Goal: Task Accomplishment & Management: Manage account settings

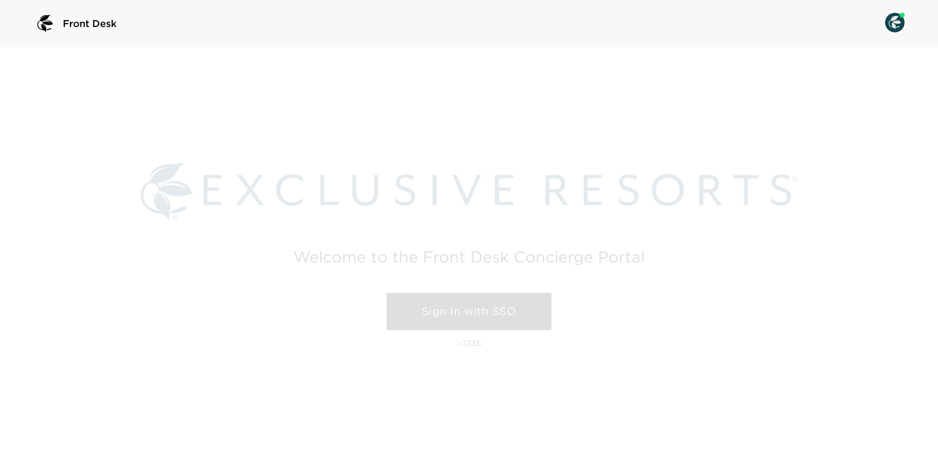
click at [426, 320] on link "Sign in with SSO" at bounding box center [469, 311] width 165 height 37
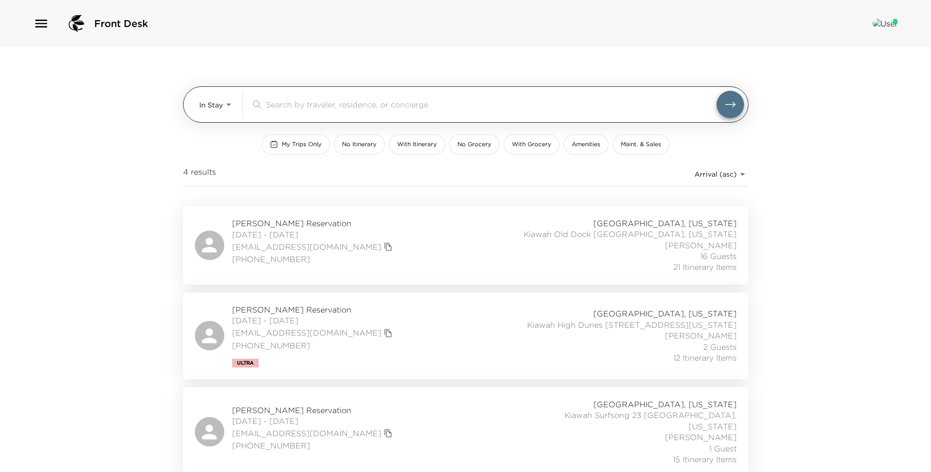
click at [222, 101] on body "Front Desk In Stay In-Stay ​ My Trips Only No Itinerary With Itinerary No Groce…" at bounding box center [465, 236] width 931 height 472
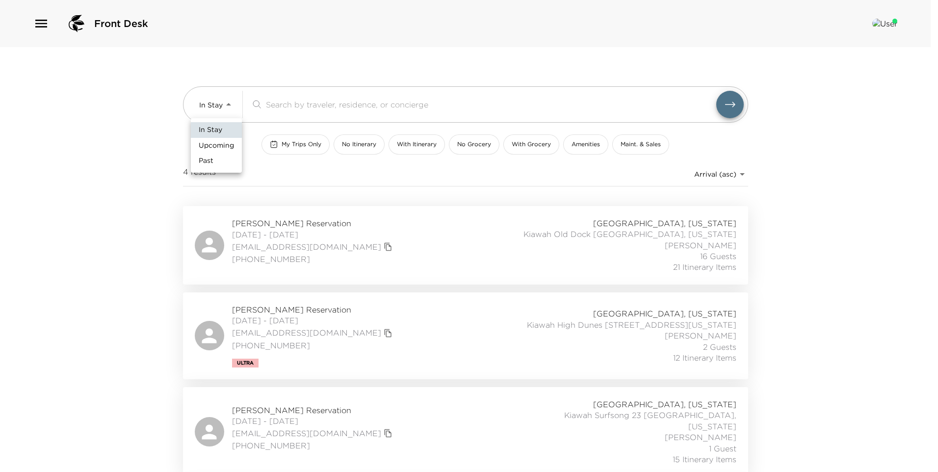
click at [225, 148] on span "Upcoming" at bounding box center [216, 146] width 35 height 10
type input "Upcoming"
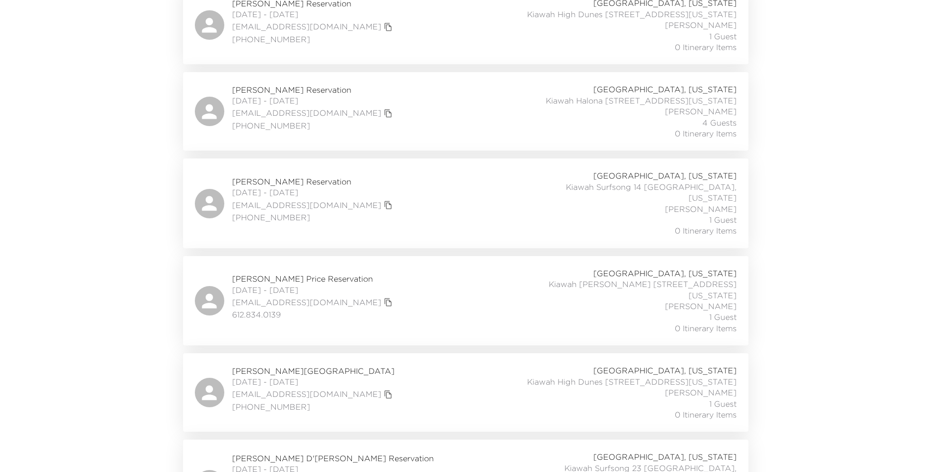
scroll to position [1788, 0]
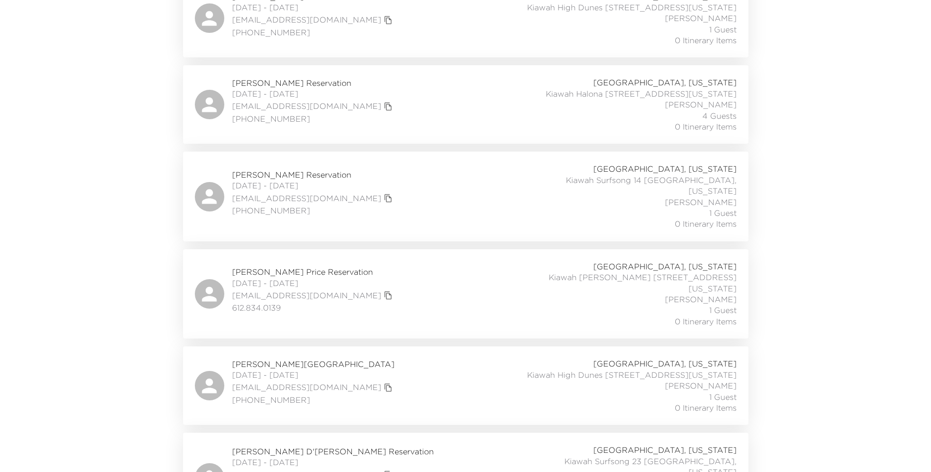
click at [453, 261] on div "[PERSON_NAME] Price Reservation [DATE] - [DATE] [PERSON_NAME][EMAIL_ADDRESS][DO…" at bounding box center [466, 294] width 542 height 66
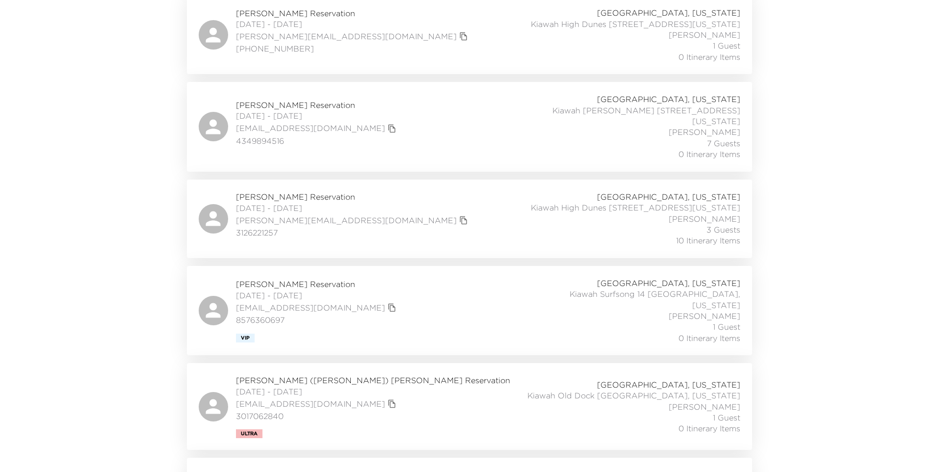
scroll to position [0, 0]
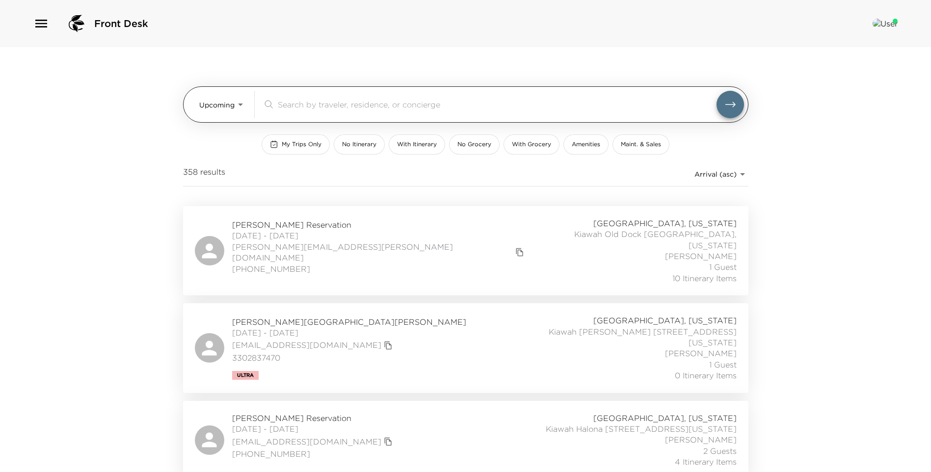
click at [353, 109] on input "search" at bounding box center [497, 104] width 439 height 11
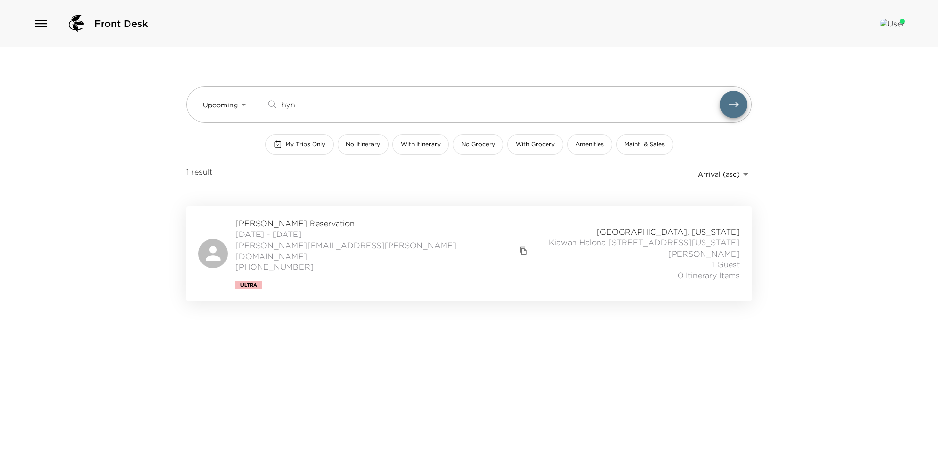
type input "hyn"
click at [388, 250] on div "[PERSON_NAME] Reservation [DATE] - [DATE] [PERSON_NAME][EMAIL_ADDRESS][PERSON_N…" at bounding box center [469, 254] width 542 height 72
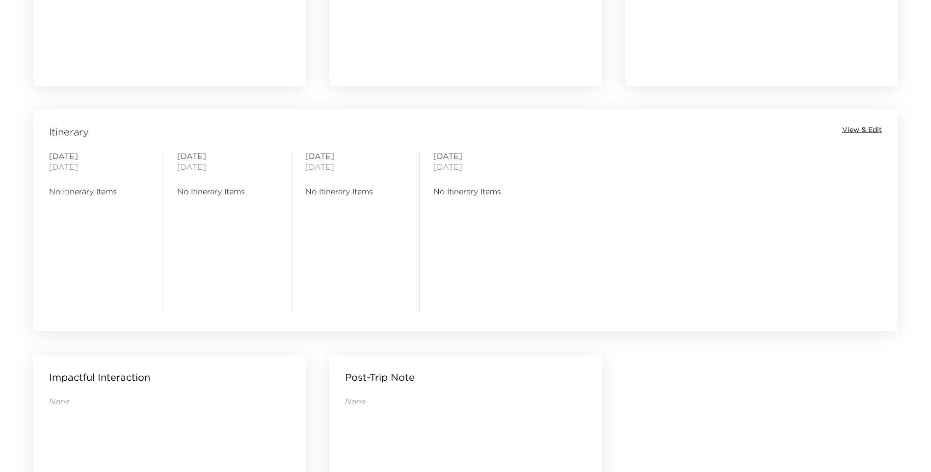
scroll to position [712, 0]
click at [852, 129] on span "View & Edit" at bounding box center [862, 127] width 40 height 10
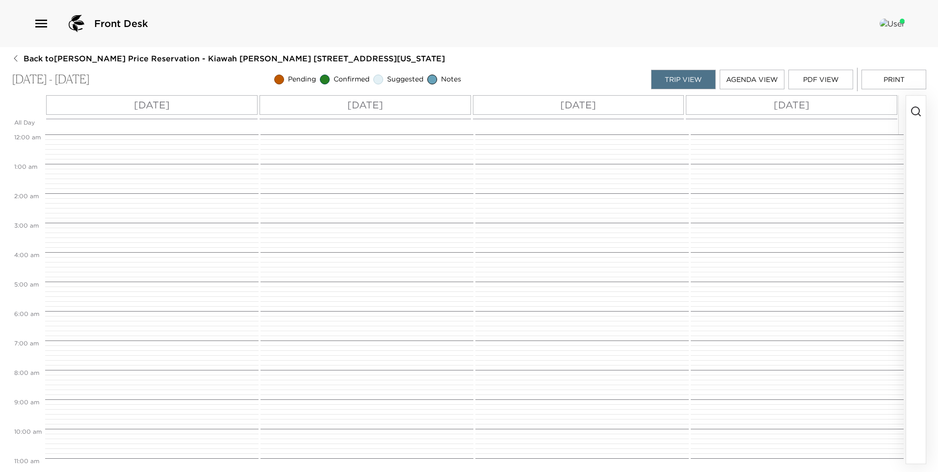
scroll to position [235, 0]
click at [913, 110] on icon "button" at bounding box center [916, 111] width 12 height 12
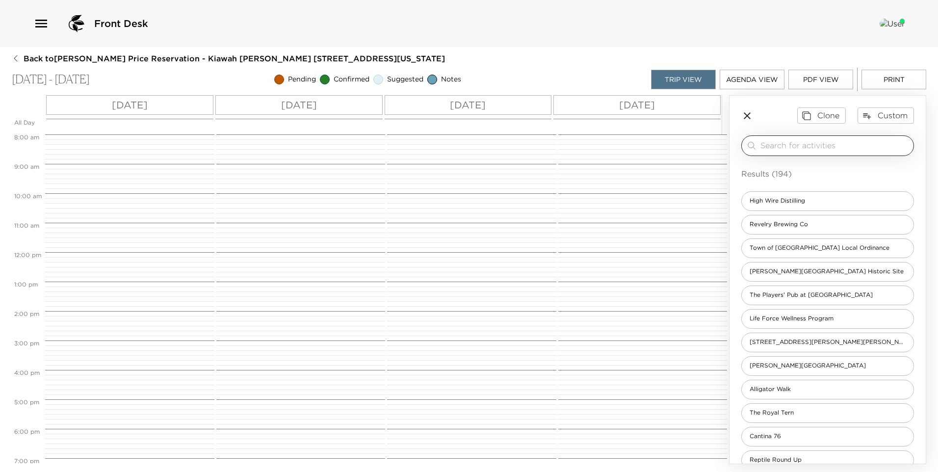
click at [766, 150] on input "search" at bounding box center [834, 145] width 149 height 11
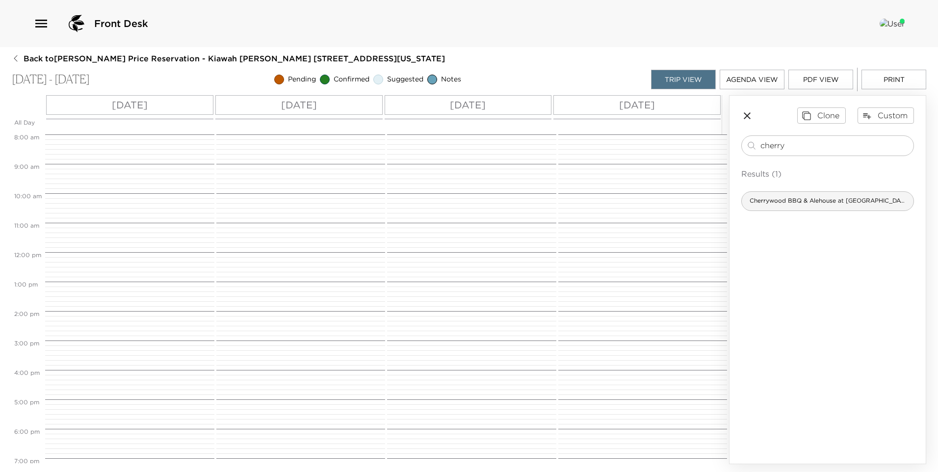
type input "cherry"
click at [782, 200] on span "Cherrywood BBQ & Alehouse at Osprey Point" at bounding box center [828, 201] width 172 height 8
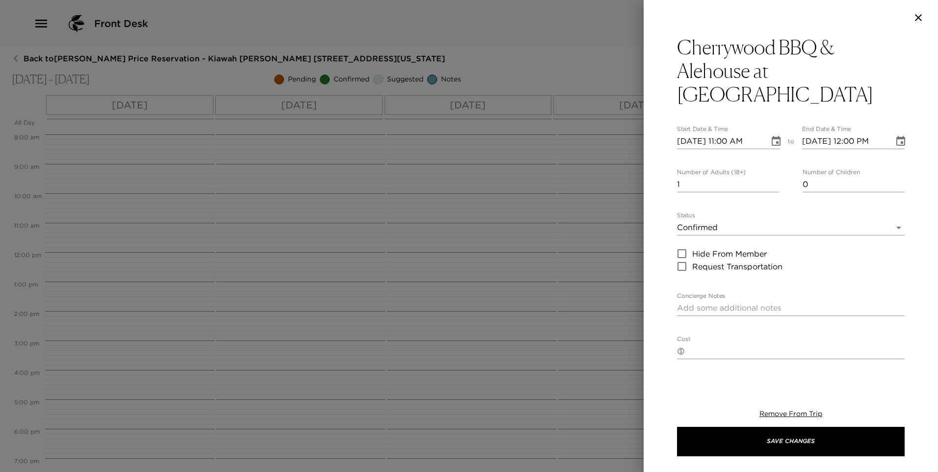
type textarea "Your reservation has been confirmed. Proud to be a stop on the South Carolina B…"
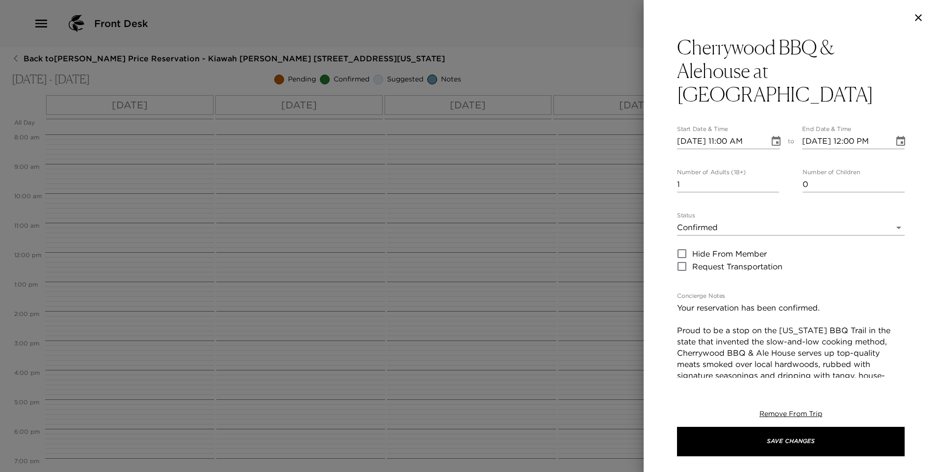
click at [700, 133] on input "09/20/2025 11:00 AM" at bounding box center [719, 141] width 85 height 16
type input "09/02/2025 11:00 AM"
type input "09/02/2025 12:00 PM"
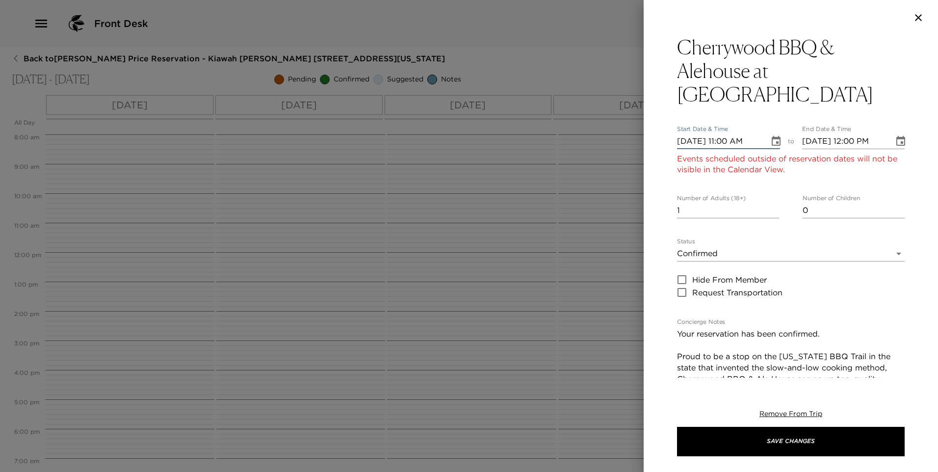
type input "09/21/2025 11:00 AM"
type input "09/21/2025 12:00 PM"
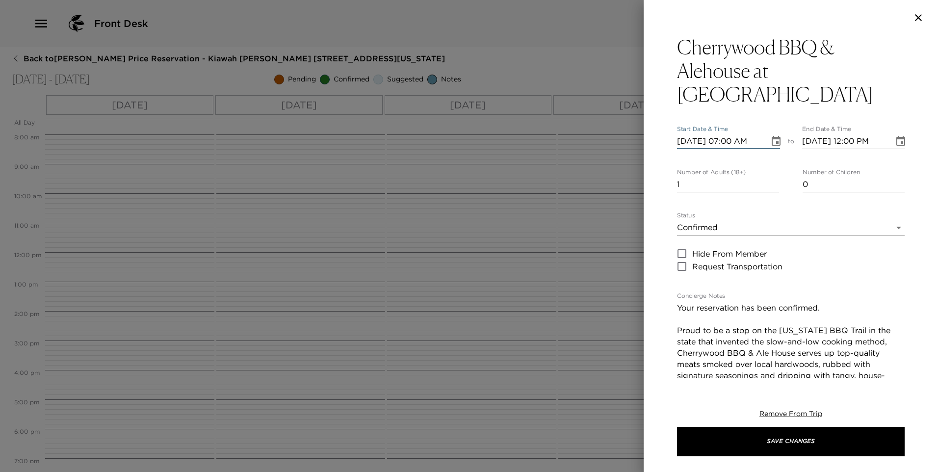
type input "09/21/2025 07:00 PM"
type input "09/21/2025 08:00 PM"
type input "09/21/2025 06:00 PM"
click at [708, 177] on input "1" at bounding box center [728, 185] width 102 height 16
type input "2"
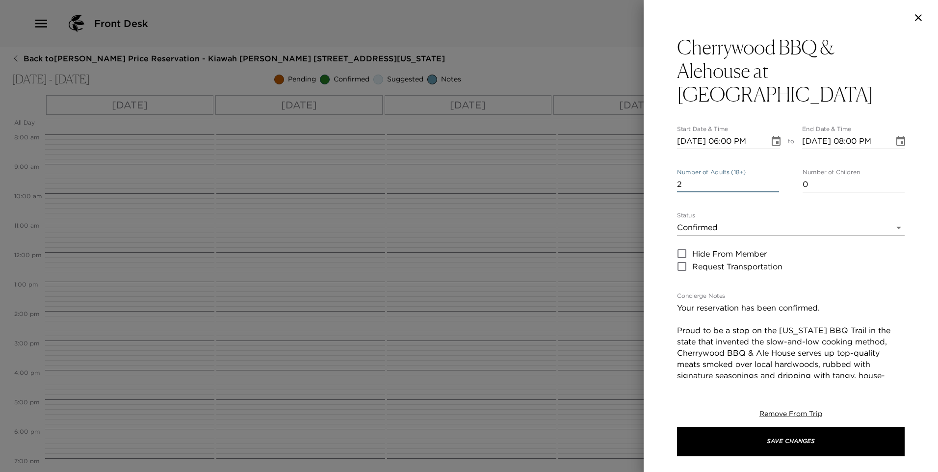
click at [815, 177] on input "0" at bounding box center [854, 185] width 102 height 16
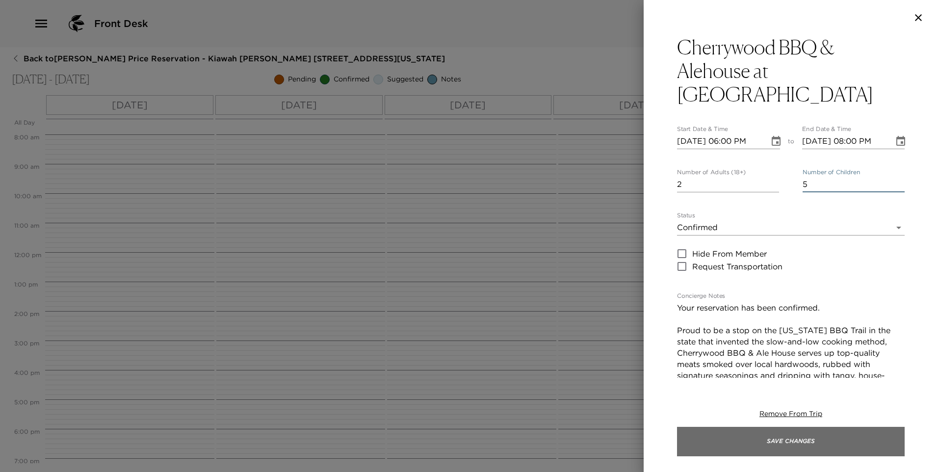
type input "5"
click at [761, 441] on button "Save Changes" at bounding box center [791, 441] width 228 height 29
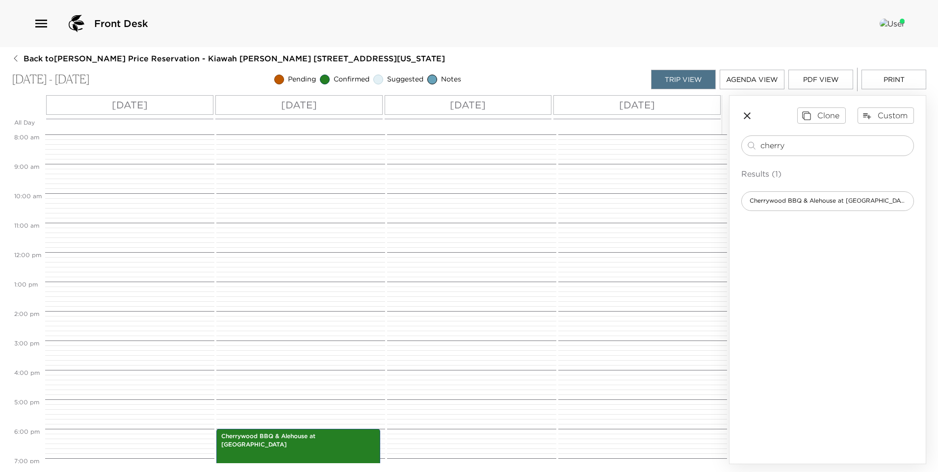
click at [746, 116] on icon "button" at bounding box center [747, 115] width 7 height 7
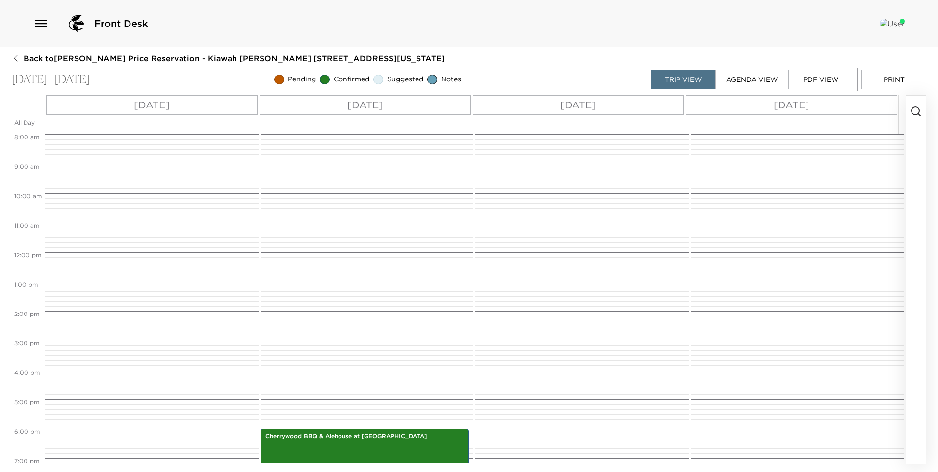
click at [915, 119] on button "button" at bounding box center [916, 280] width 20 height 368
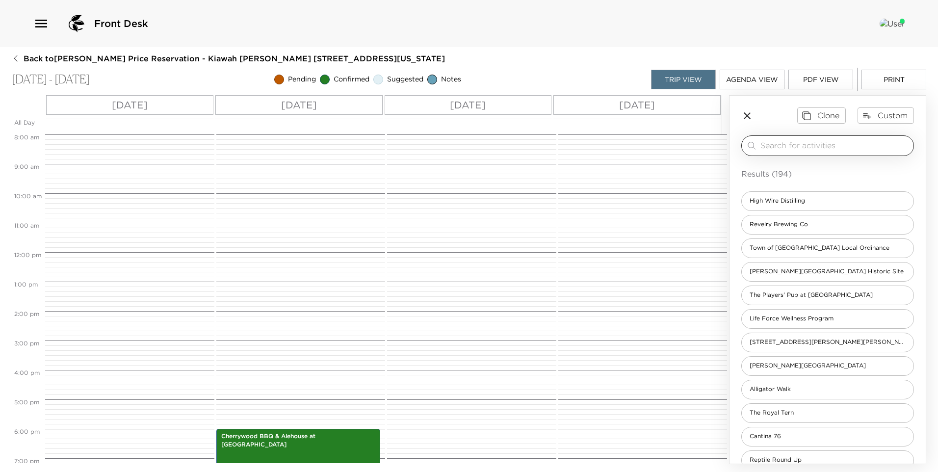
click at [826, 145] on input "search" at bounding box center [834, 145] width 149 height 11
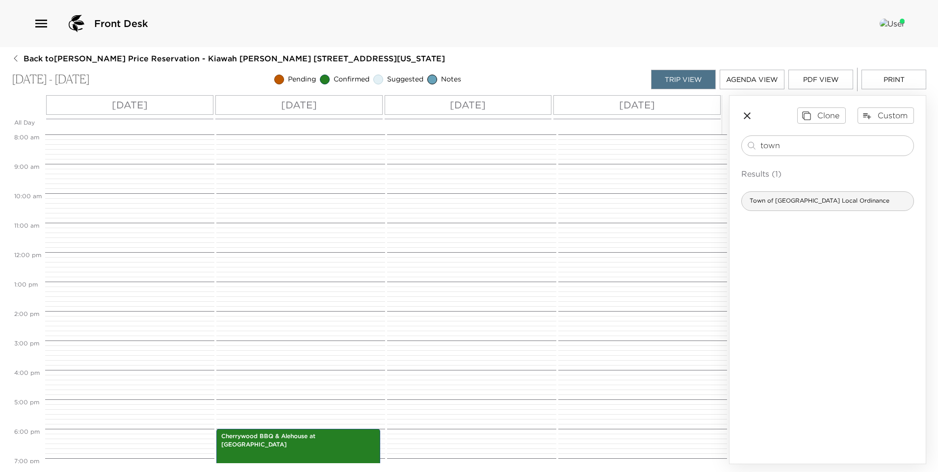
type input "town"
click at [790, 201] on span "Town of Kiawah Local Ordinance" at bounding box center [820, 201] width 156 height 8
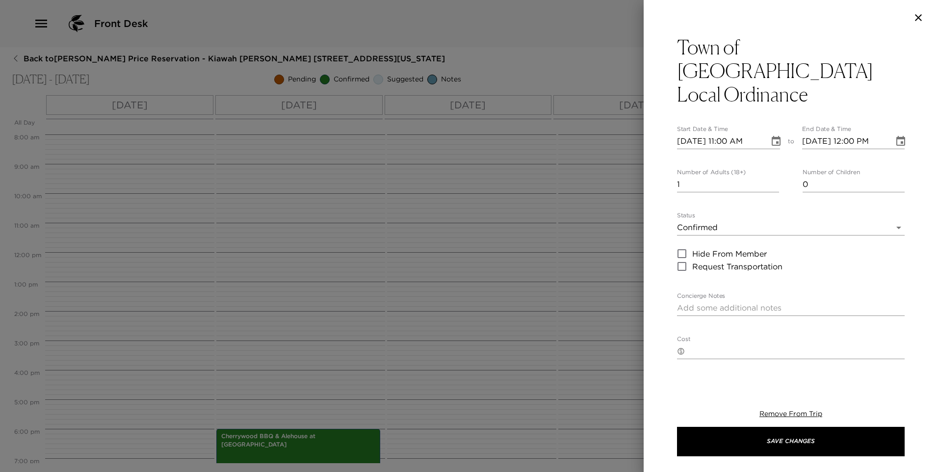
type textarea "The Town of Kiawah has an ordinance in place for short-term use of properties o…"
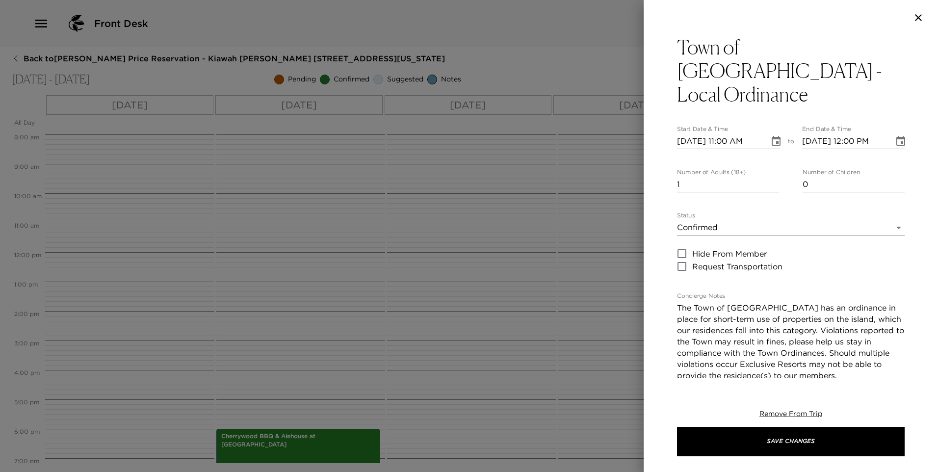
click at [731, 133] on input "09/20/2025 11:00 AM" at bounding box center [719, 141] width 85 height 16
type input "09/20/2025 04:00 PM"
type input "09/20/2025 05:00 PM"
type input "09/20/2025 04:00 PM"
type input "0"
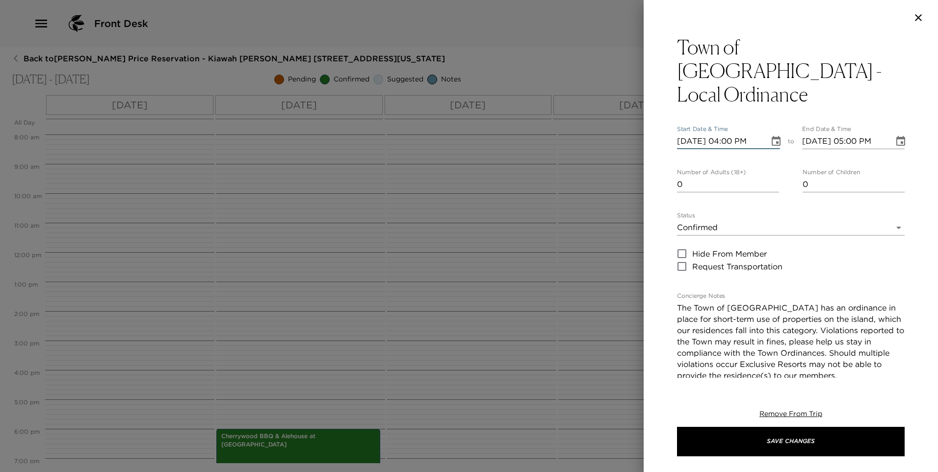
click at [773, 177] on input "0" at bounding box center [728, 185] width 102 height 16
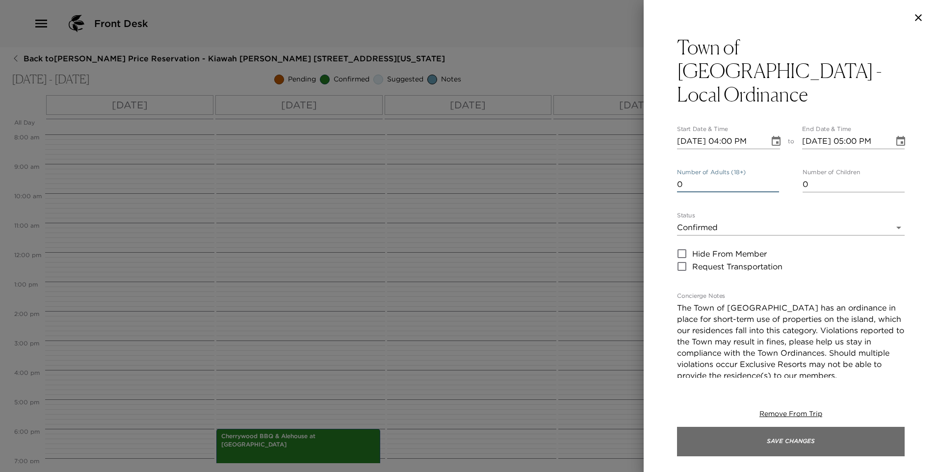
click at [704, 441] on button "Save Changes" at bounding box center [791, 441] width 228 height 29
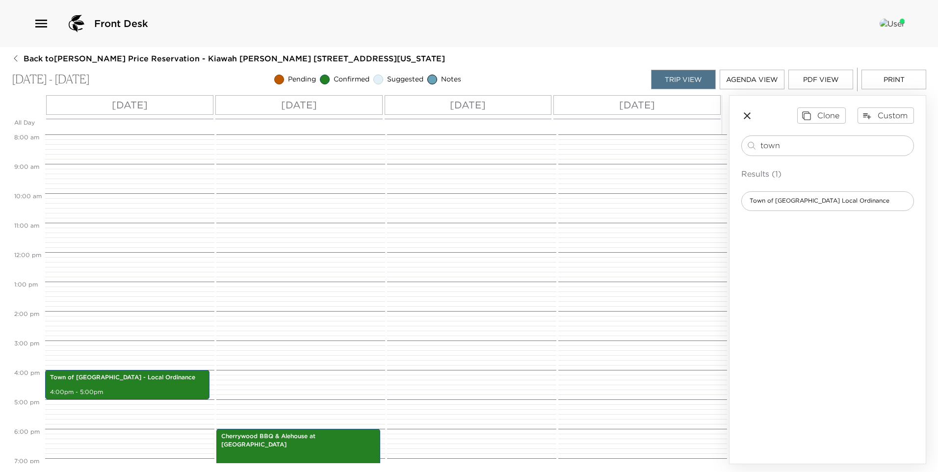
click at [749, 118] on icon "button" at bounding box center [747, 115] width 7 height 7
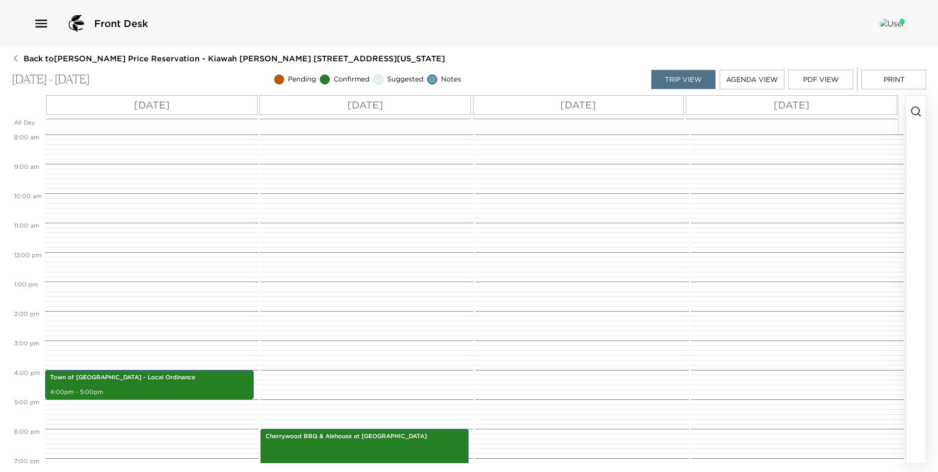
click at [918, 113] on icon "button" at bounding box center [916, 111] width 12 height 12
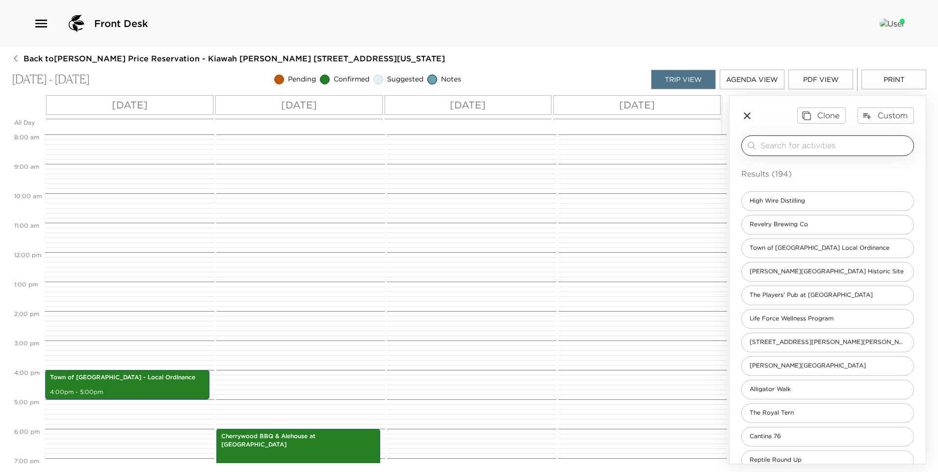
click at [799, 148] on input "search" at bounding box center [834, 145] width 149 height 11
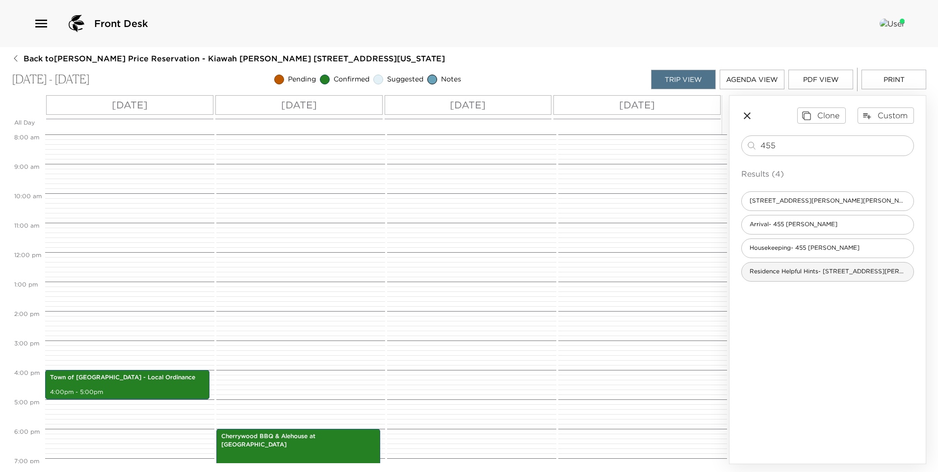
type input "455"
click at [819, 271] on span "Residence Helpful Hints- 455 Caroline Shores" at bounding box center [828, 271] width 172 height 8
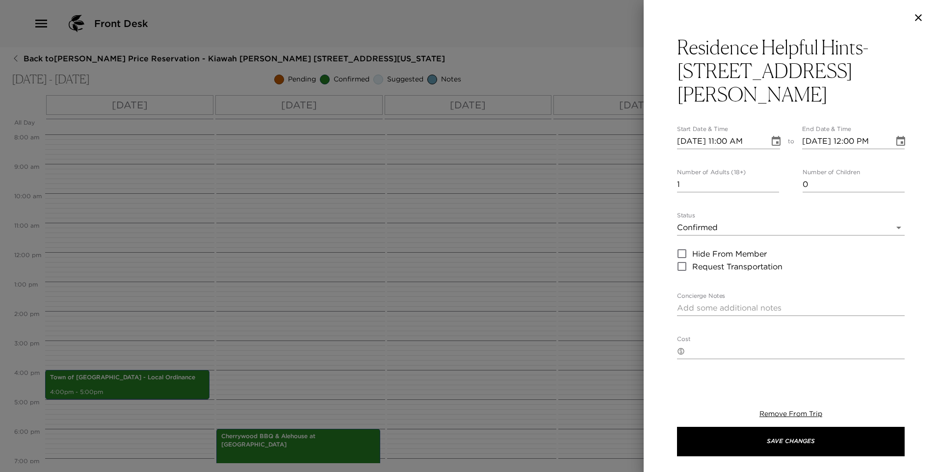
type textarea "Kiawah Island Residence Helpful Hints Welcome to your Kiawah Island home! For y…"
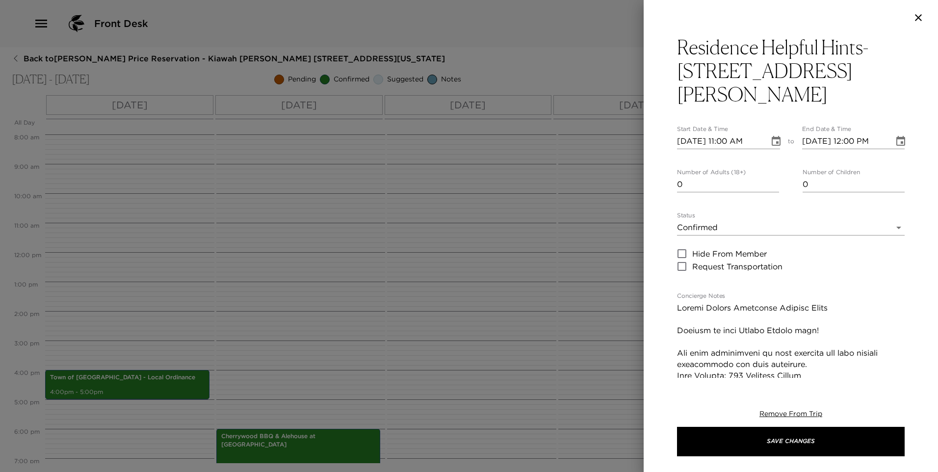
type input "0"
click at [772, 177] on input "0" at bounding box center [728, 185] width 102 height 16
click at [730, 133] on input "09/20/2025 11:00 AM" at bounding box center [719, 141] width 85 height 16
type input "09/20/2025 04:00 PM"
type input "09/20/2025 05:00 PM"
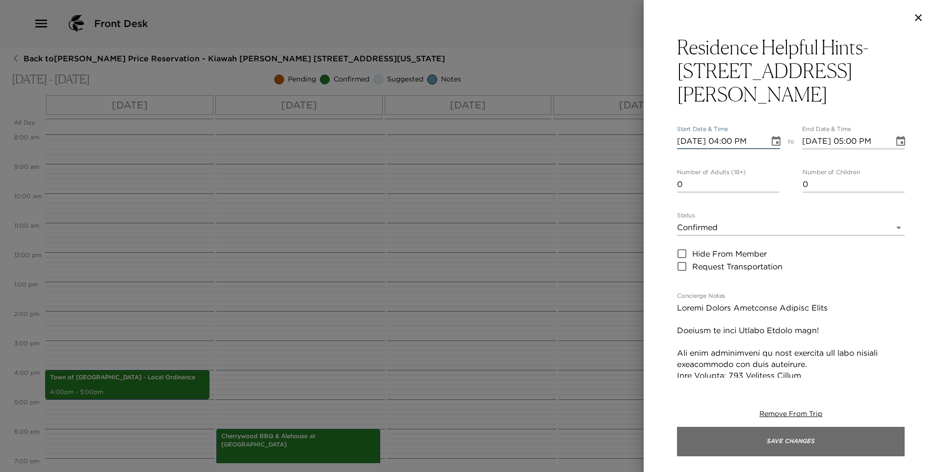
type input "09/20/2025 04:00 PM"
click at [739, 443] on button "Save Changes" at bounding box center [791, 441] width 228 height 29
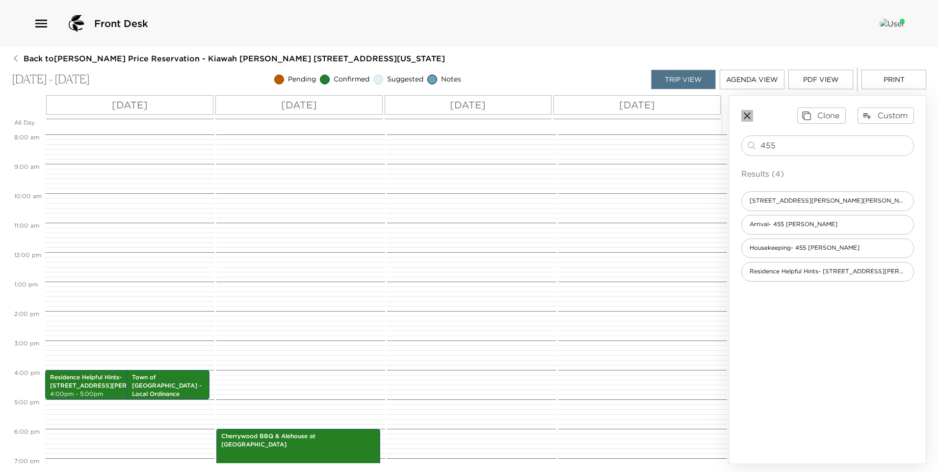
click at [751, 118] on icon "button" at bounding box center [747, 116] width 12 height 12
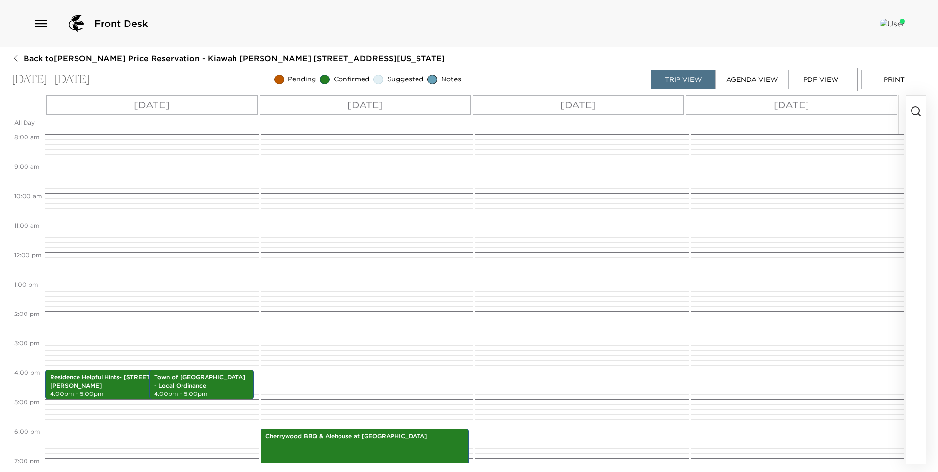
click at [917, 106] on icon "button" at bounding box center [916, 111] width 12 height 12
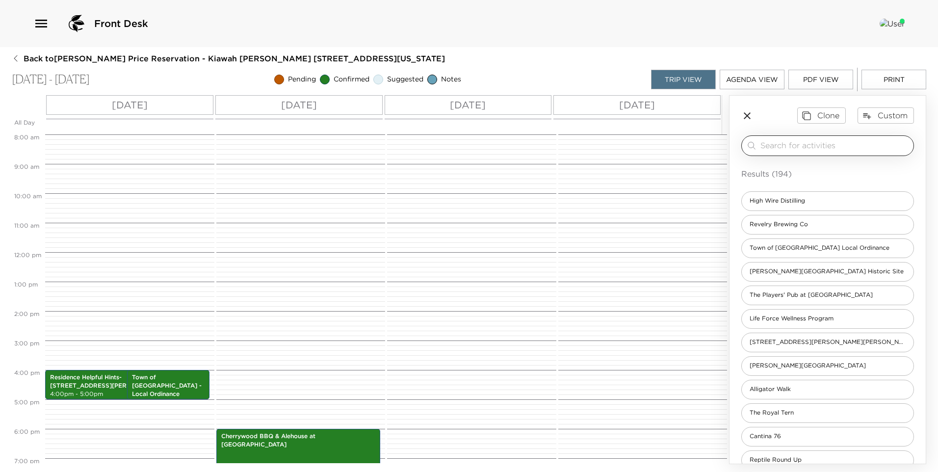
click at [801, 150] on input "search" at bounding box center [834, 145] width 149 height 11
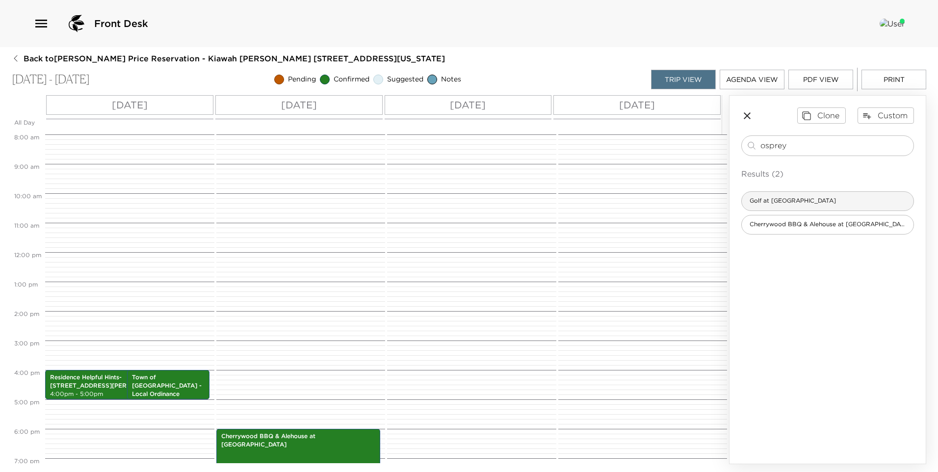
type input "osprey"
click at [800, 199] on span "Golf at Osprey Point Golf Course" at bounding box center [793, 201] width 102 height 8
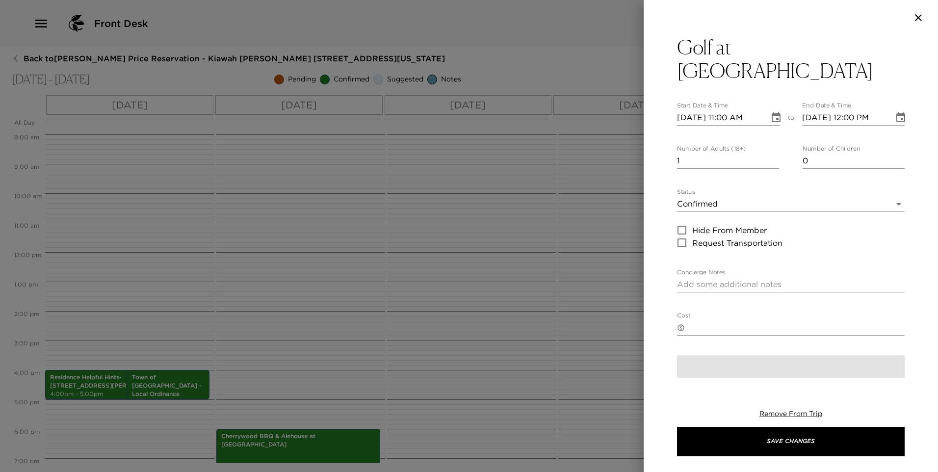
type textarea "Noted for its supreme playability for golfers of all levels and experience, Tom…"
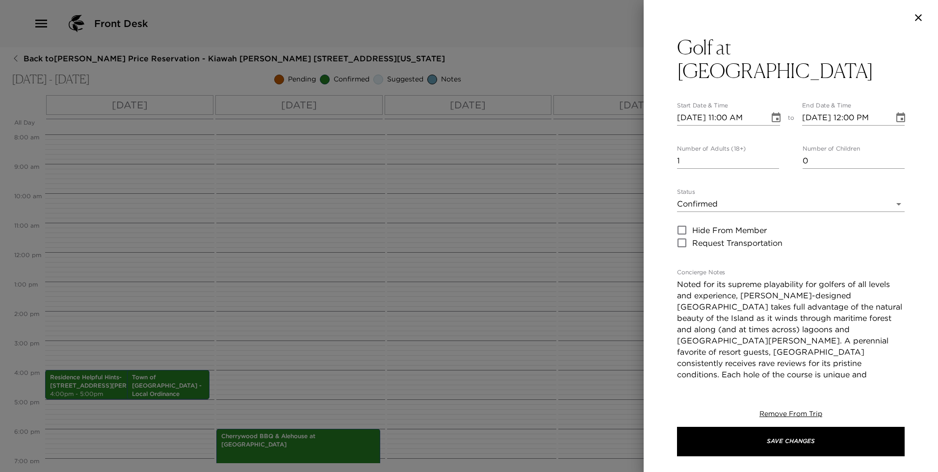
click at [692, 115] on input "09/20/2025 11:00 AM" at bounding box center [719, 118] width 85 height 16
type input "09/02/2025 11:00 AM"
type input "09/02/2025 12:00 PM"
type input "09/21/2025 11:00 AM"
type input "09/21/2025 12:00 PM"
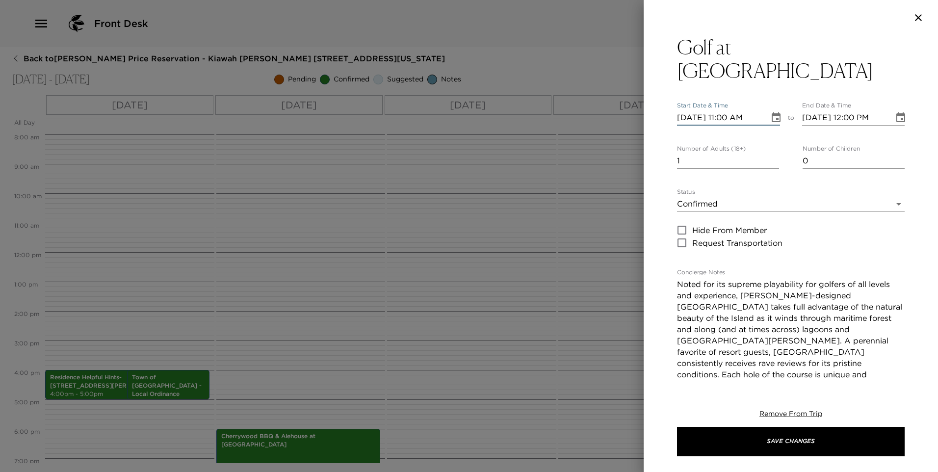
type input "09/02/2025 11:00 AM"
type input "09/02/2025 12:00 PM"
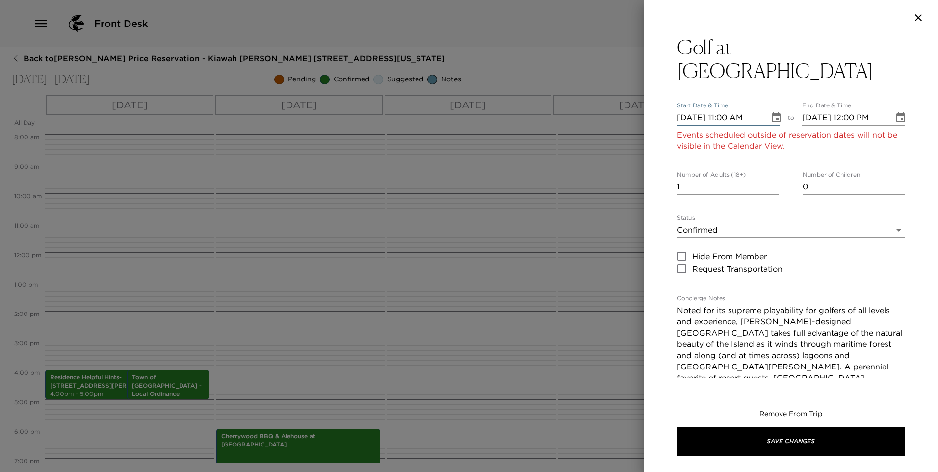
type input "09/22/2025 11:00 AM"
type input "09/22/2025 12:00 PM"
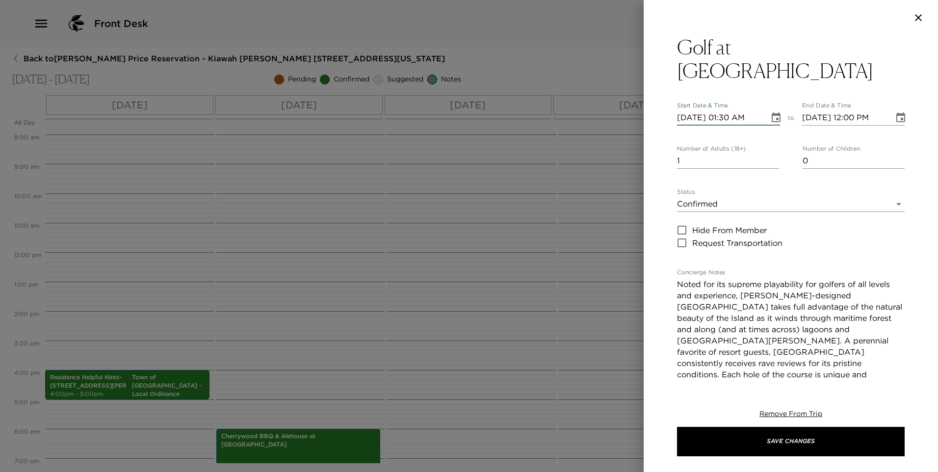
type input "09/22/2025 01:30 PM"
type input "09/22/2025 02:30 PM"
type input "09/22/2025 01:30 PM"
type input "2"
click at [771, 156] on input "2" at bounding box center [728, 161] width 102 height 16
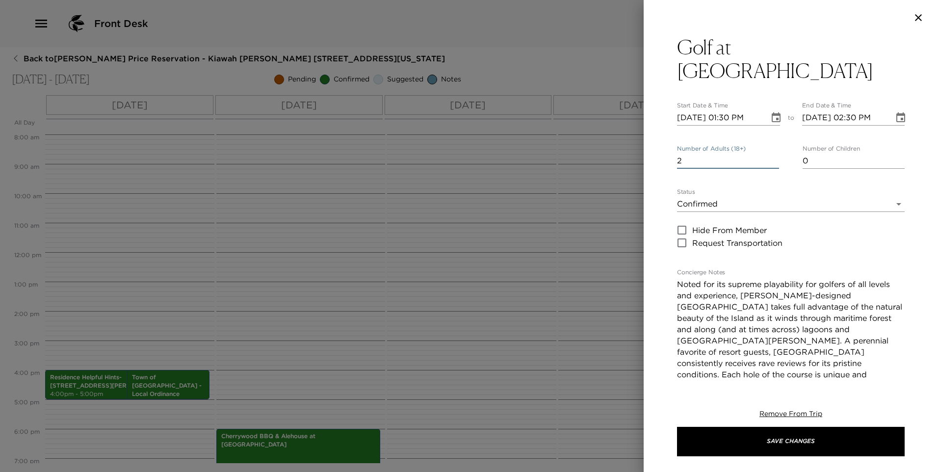
click at [886, 164] on input "0" at bounding box center [854, 161] width 102 height 16
type input "1"
click at [897, 157] on input "1" at bounding box center [854, 161] width 102 height 16
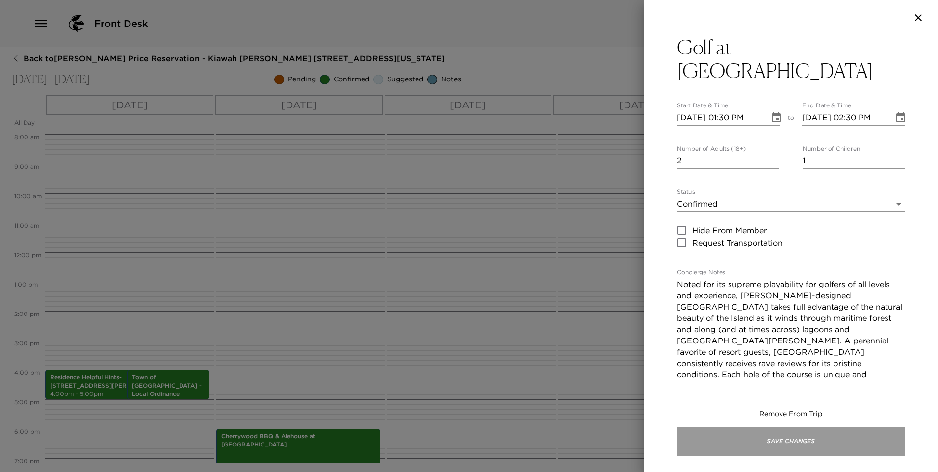
click at [758, 437] on button "Save Changes" at bounding box center [791, 441] width 228 height 29
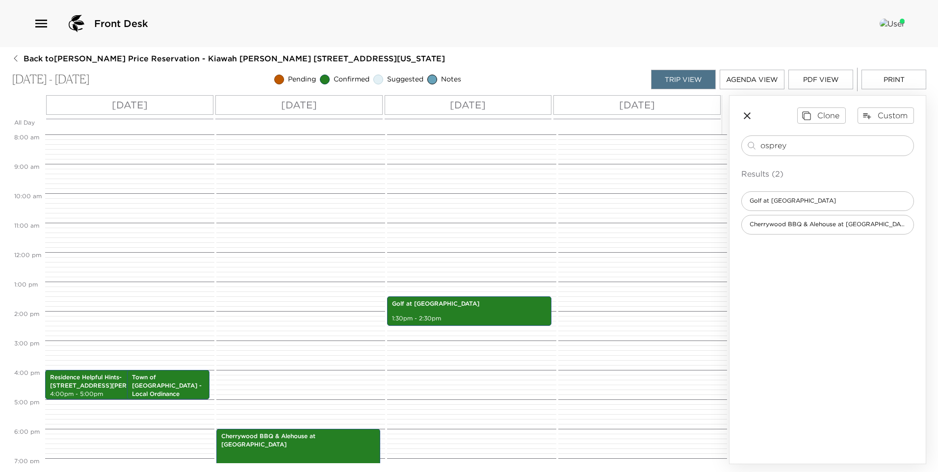
click at [746, 111] on icon "button" at bounding box center [747, 116] width 12 height 12
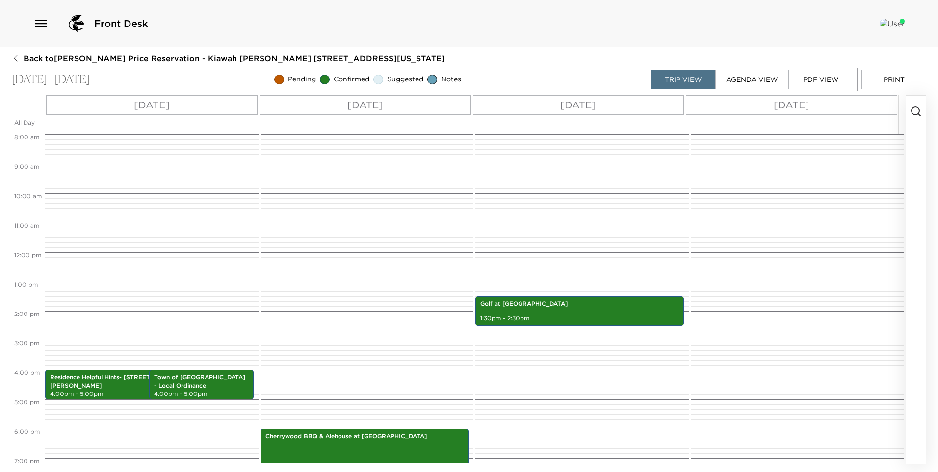
click at [920, 108] on icon "button" at bounding box center [916, 111] width 12 height 12
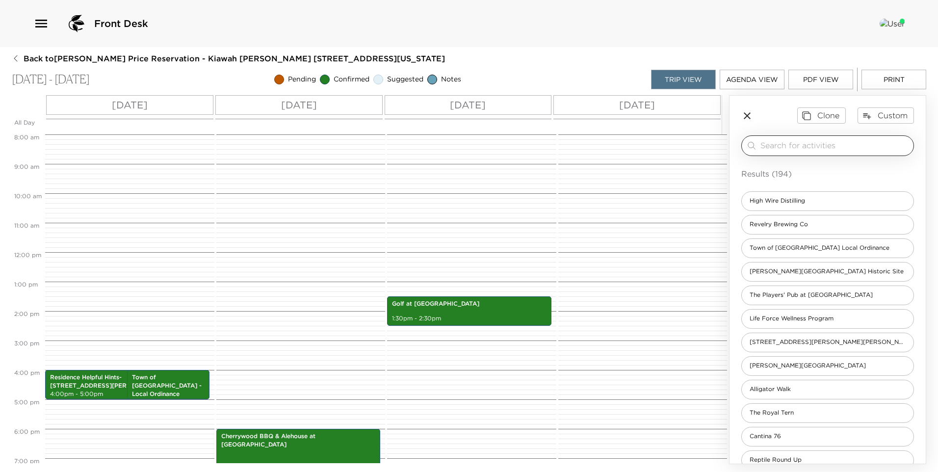
click at [799, 143] on input "search" at bounding box center [834, 145] width 149 height 11
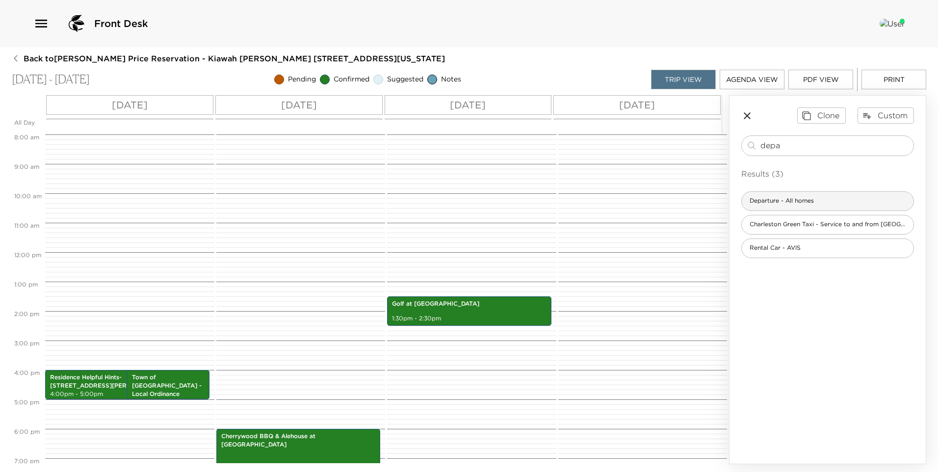
type input "depa"
click at [804, 206] on div "Departure - All homes" at bounding box center [827, 201] width 173 height 20
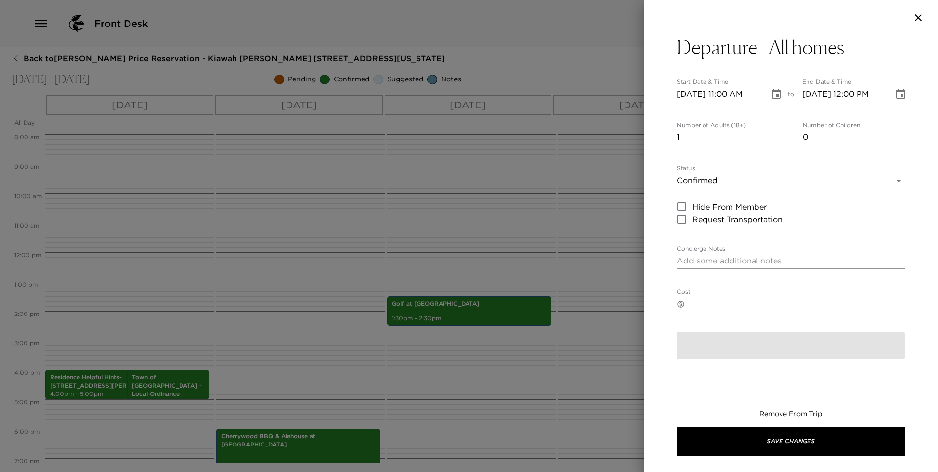
type textarea "Please note that check out time is 11:00 a.m. I am available to assist you with…"
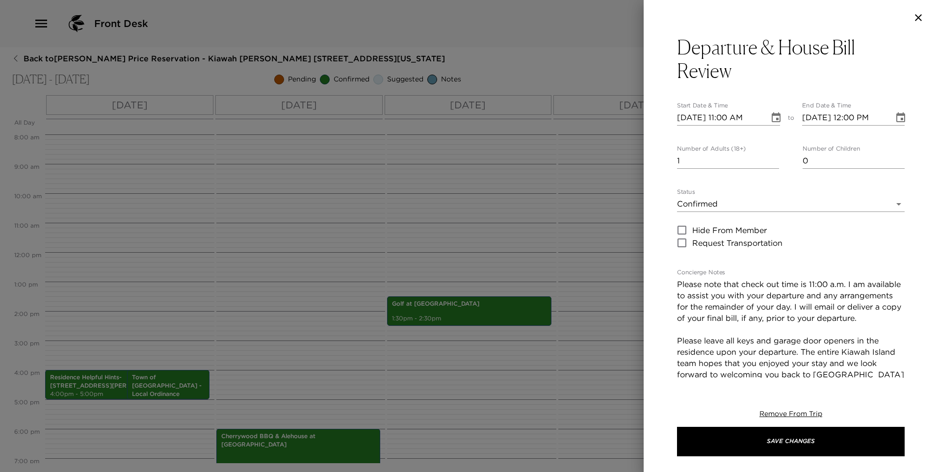
click at [698, 120] on input "09/20/2025 11:00 AM" at bounding box center [719, 118] width 85 height 16
type input "09/02/2025 11:00 AM"
type input "09/02/2025 12:00 PM"
type input "09/23/2025 11:00 AM"
type input "09/23/2025 12:00 PM"
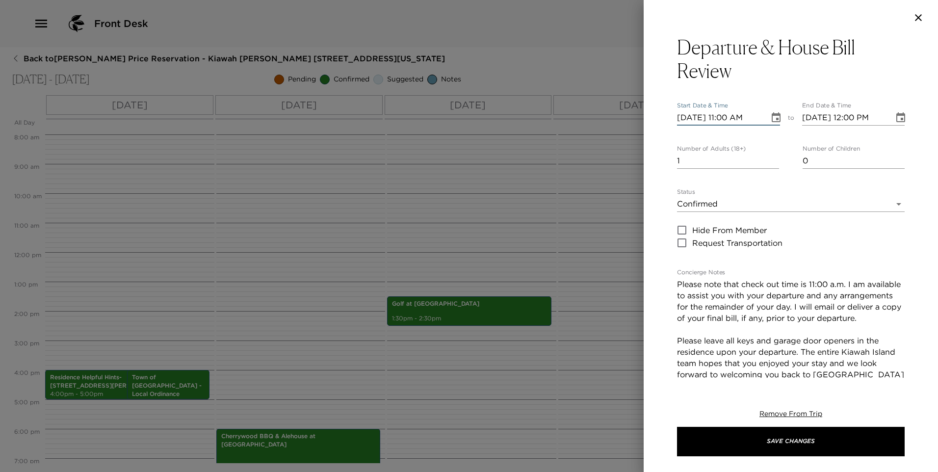
type input "09/23/2025 11:00 AM"
type input "0"
click at [773, 163] on input "0" at bounding box center [728, 161] width 102 height 16
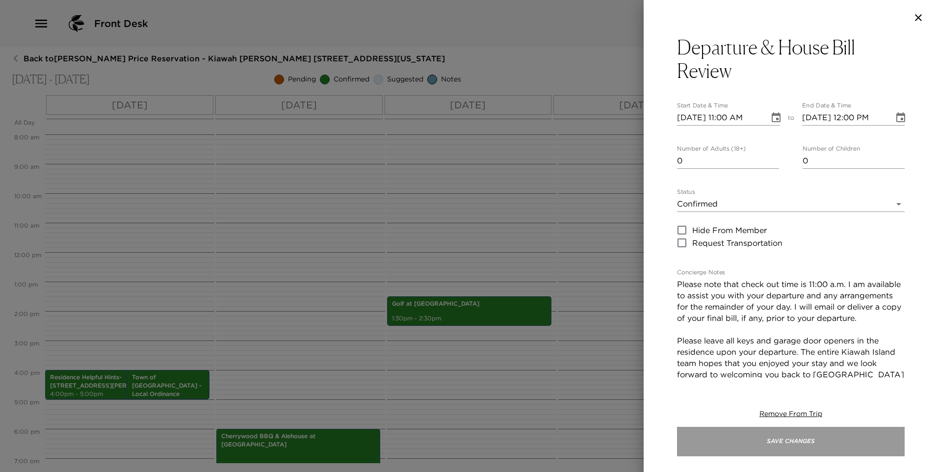
click at [705, 448] on button "Save Changes" at bounding box center [791, 441] width 228 height 29
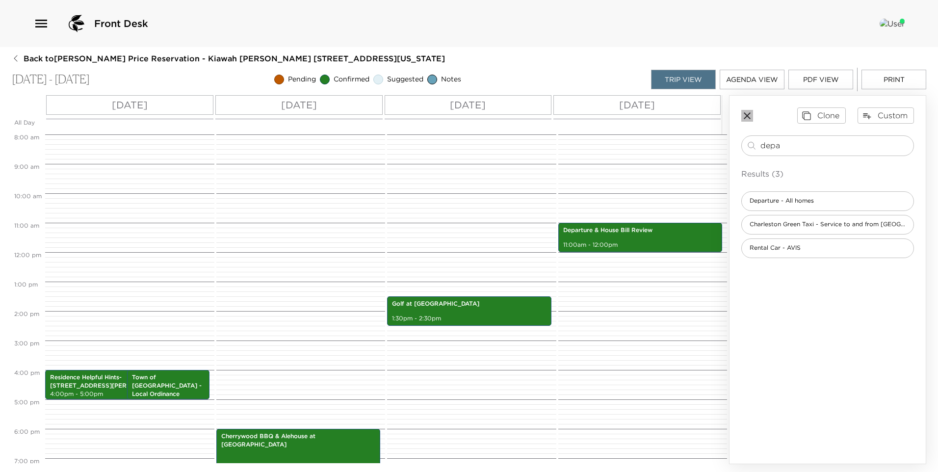
click at [744, 119] on icon "button" at bounding box center [747, 115] width 7 height 7
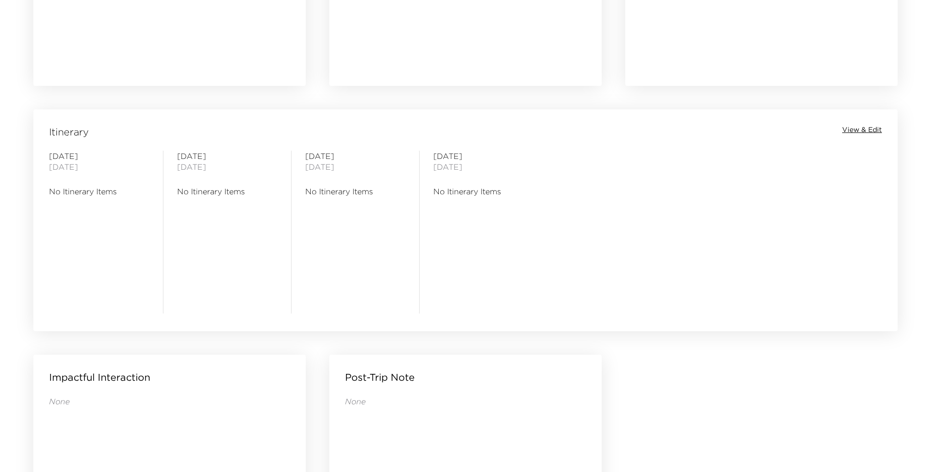
scroll to position [704, 0]
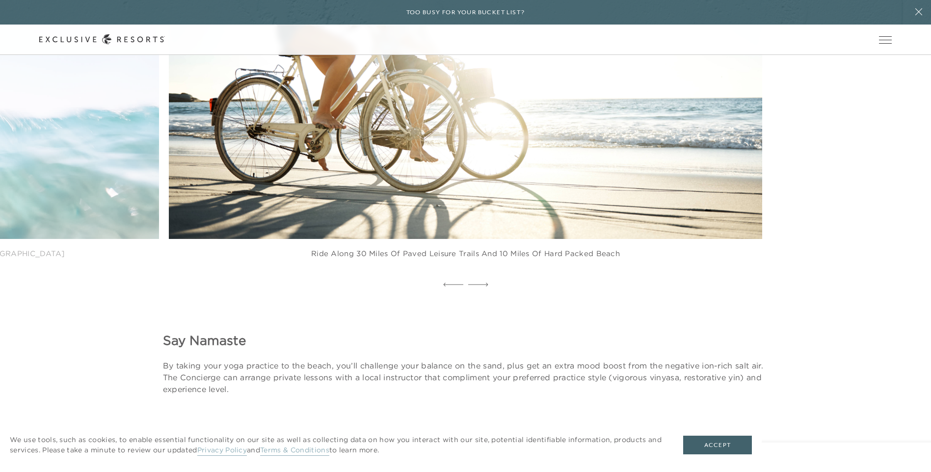
scroll to position [1572, 0]
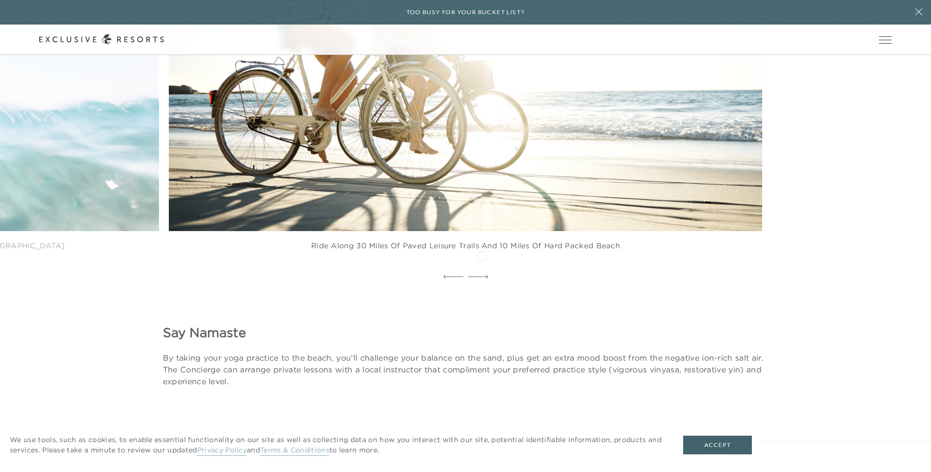
click at [482, 275] on icon at bounding box center [478, 277] width 20 height 4
click at [453, 270] on div at bounding box center [453, 277] width 20 height 15
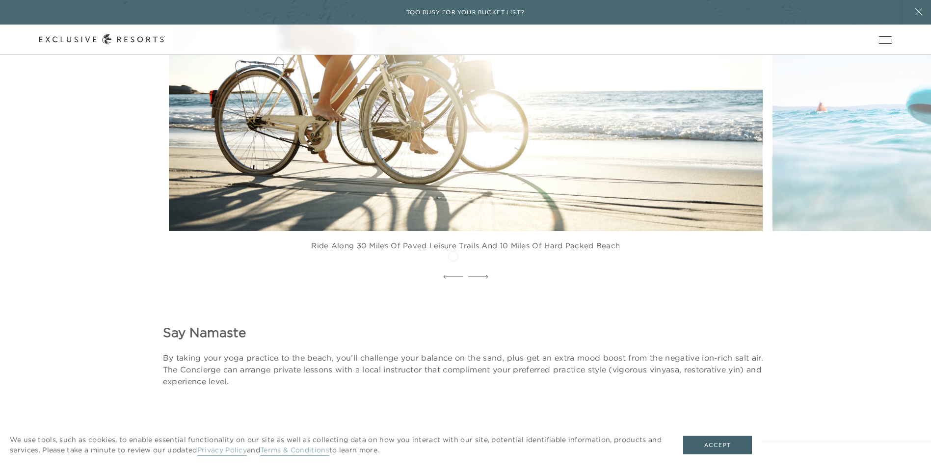
click at [453, 270] on div at bounding box center [453, 277] width 20 height 15
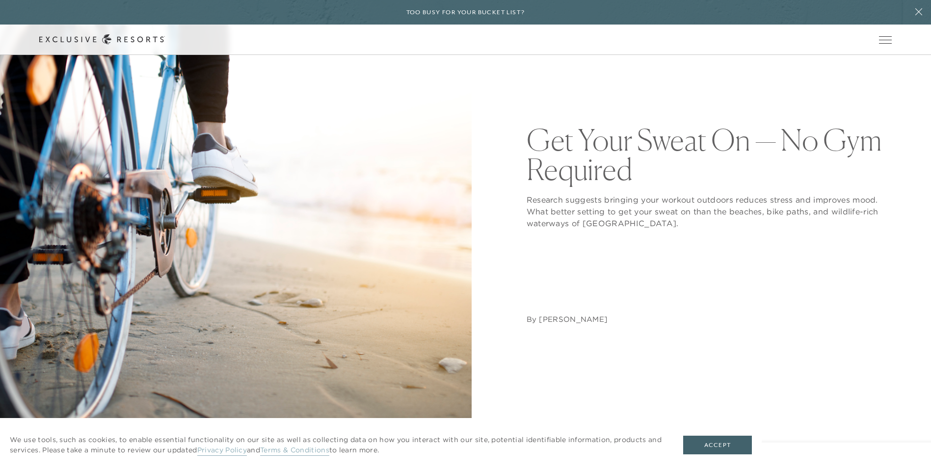
scroll to position [0, 0]
